Goal: Task Accomplishment & Management: Manage account settings

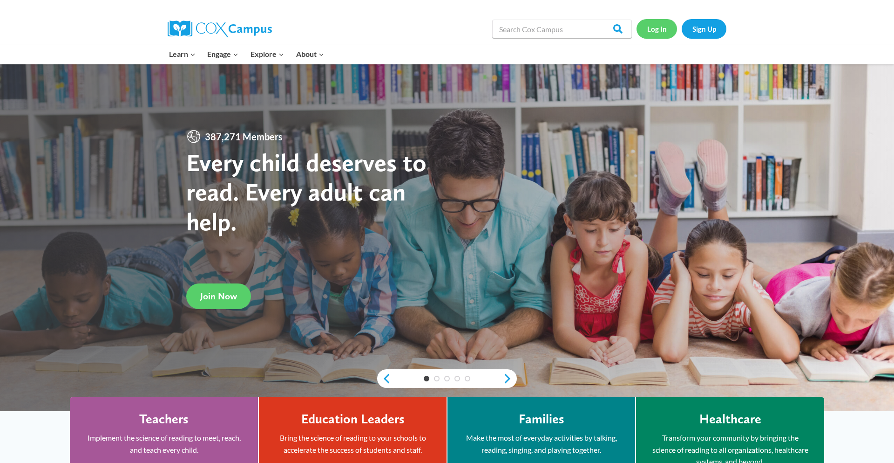
click at [663, 32] on link "Log In" at bounding box center [657, 28] width 41 height 19
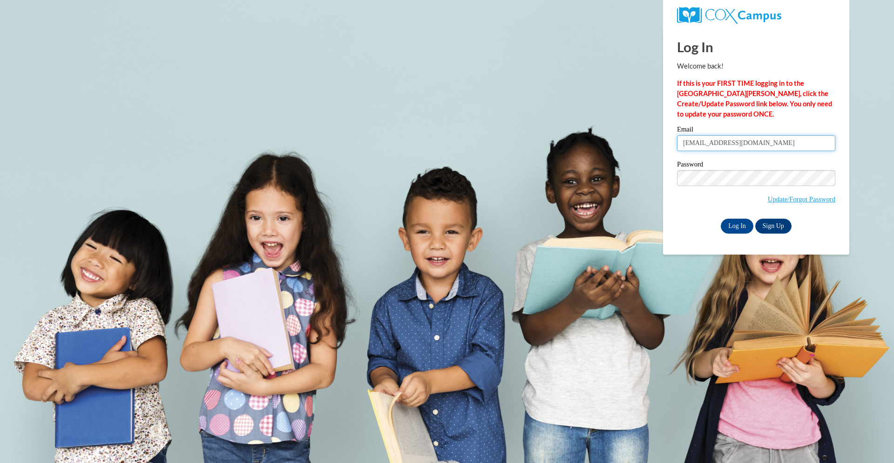
type input "[EMAIL_ADDRESS][DOMAIN_NAME]"
click at [736, 219] on input "Log In" at bounding box center [737, 225] width 33 height 15
click at [662, 85] on body "Log In Welcome back! If this is your FIRST TIME logging in to the [GEOGRAPHIC_D…" at bounding box center [447, 231] width 894 height 463
click at [732, 225] on input "Log In" at bounding box center [737, 225] width 33 height 15
click at [739, 222] on input "Log In" at bounding box center [737, 225] width 33 height 15
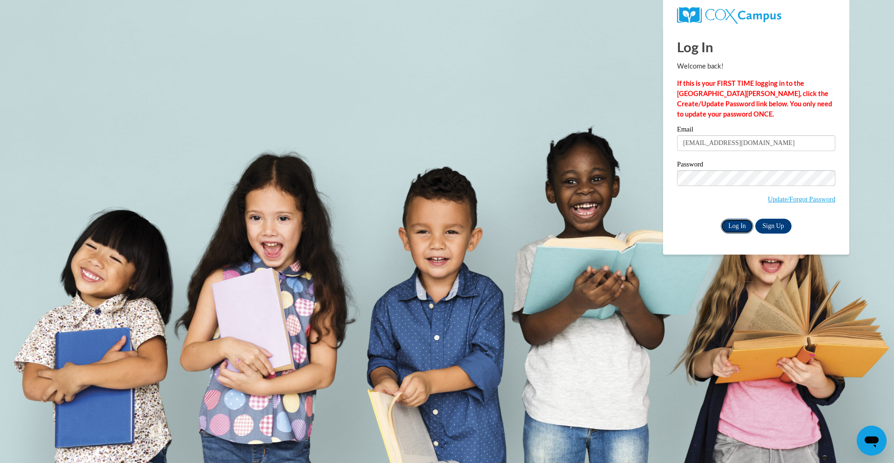
click at [740, 224] on input "Log In" at bounding box center [737, 225] width 33 height 15
